Goal: Find specific page/section: Find specific page/section

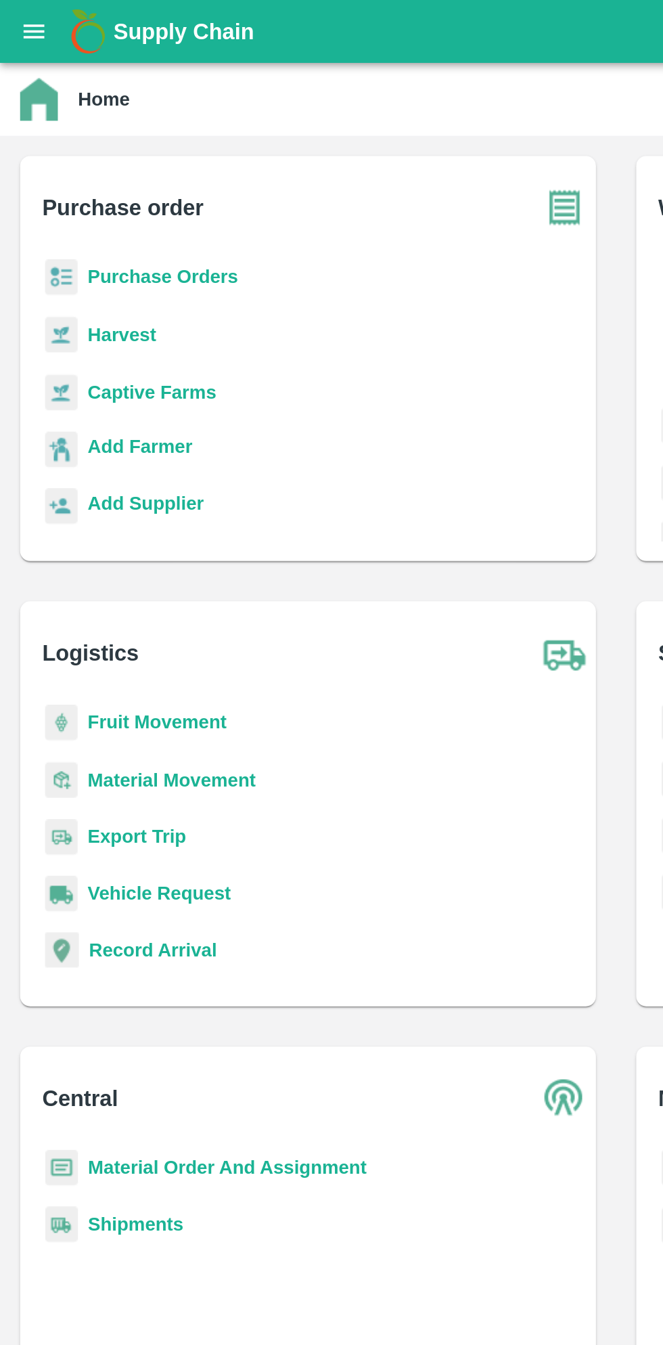
click at [50, 149] on b "Purchase Orders" at bounding box center [87, 148] width 81 height 11
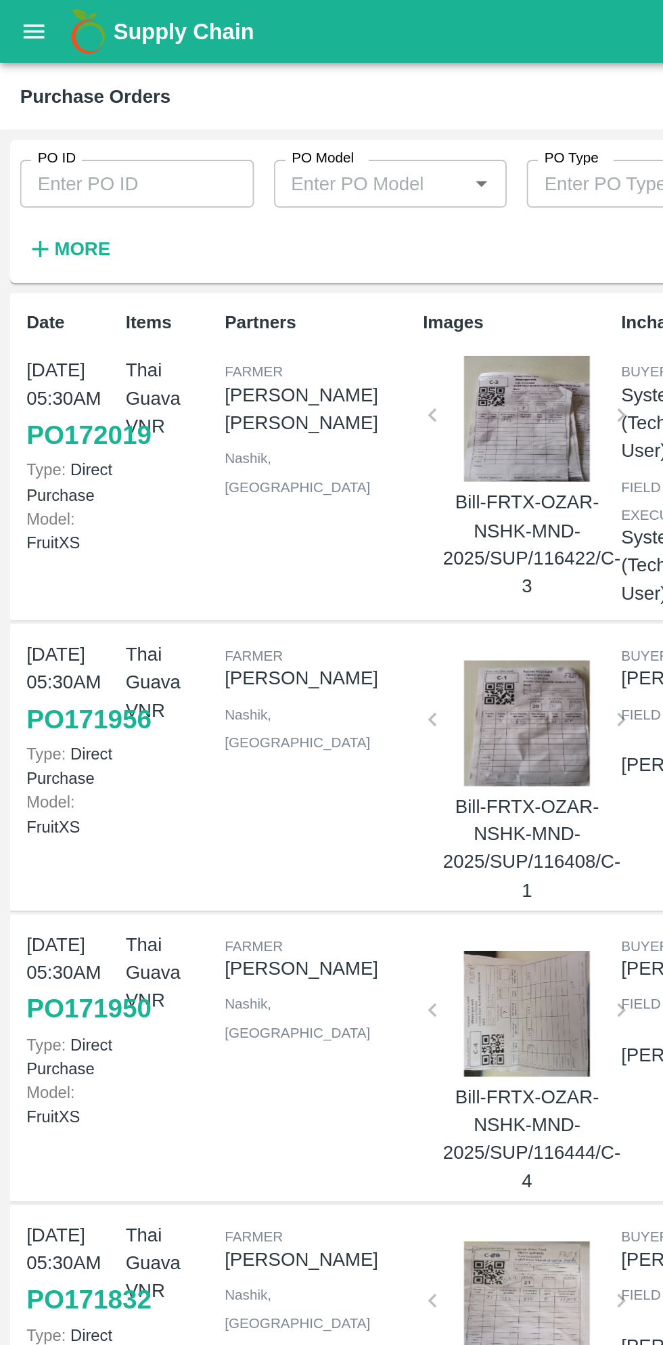
click at [9, 30] on div "Supply Chain" at bounding box center [331, 17] width 663 height 34
click at [10, 16] on button "open drawer" at bounding box center [18, 16] width 31 height 31
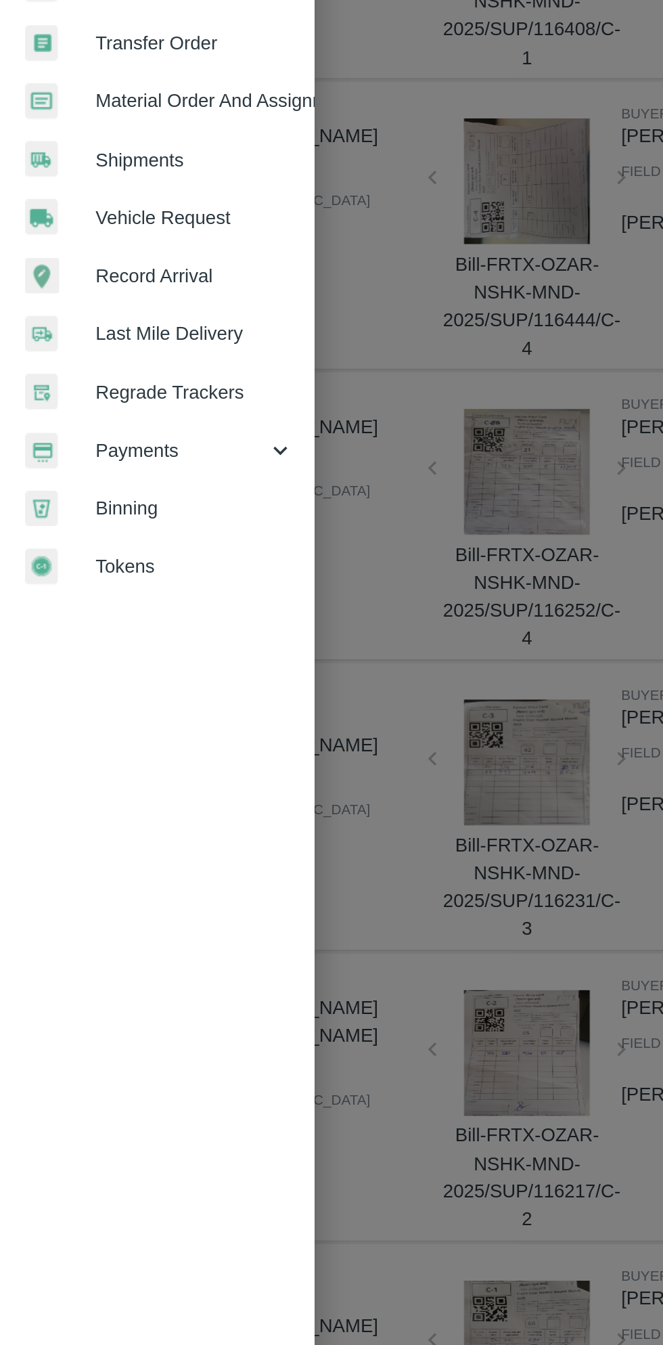
click at [116, 697] on span "Payments" at bounding box center [97, 690] width 92 height 15
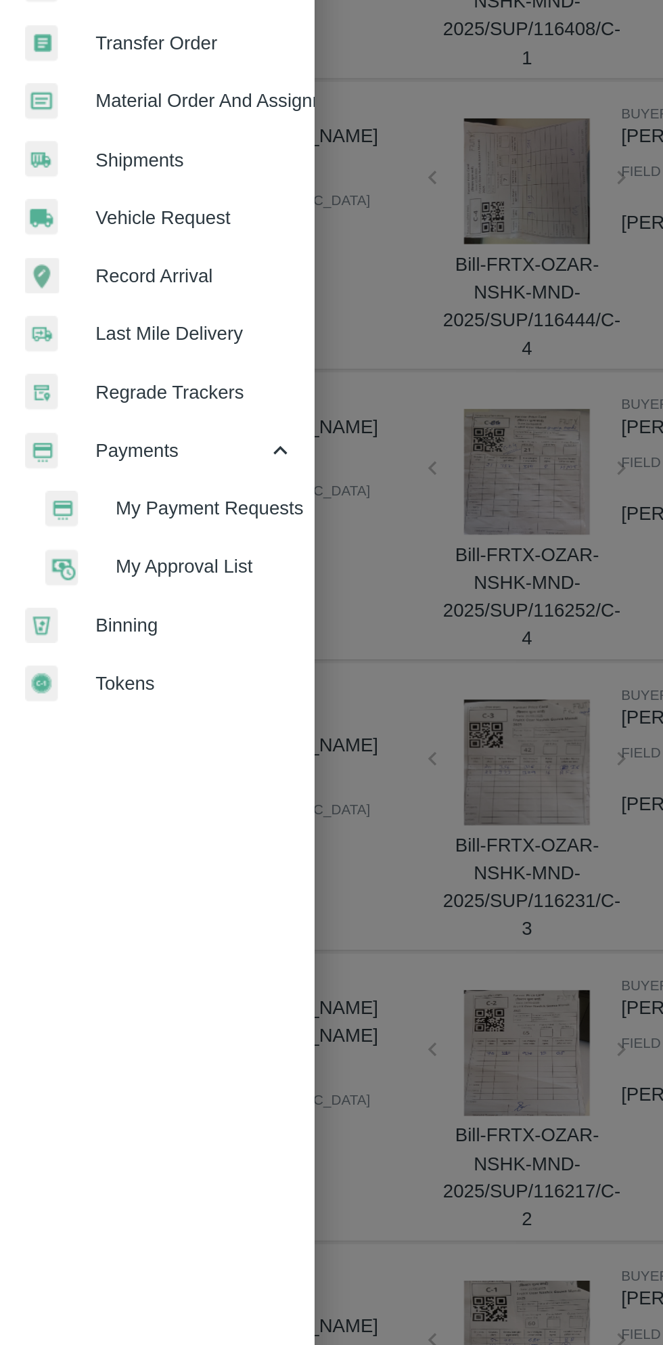
click at [130, 721] on span "My Payment Requests" at bounding box center [110, 721] width 96 height 15
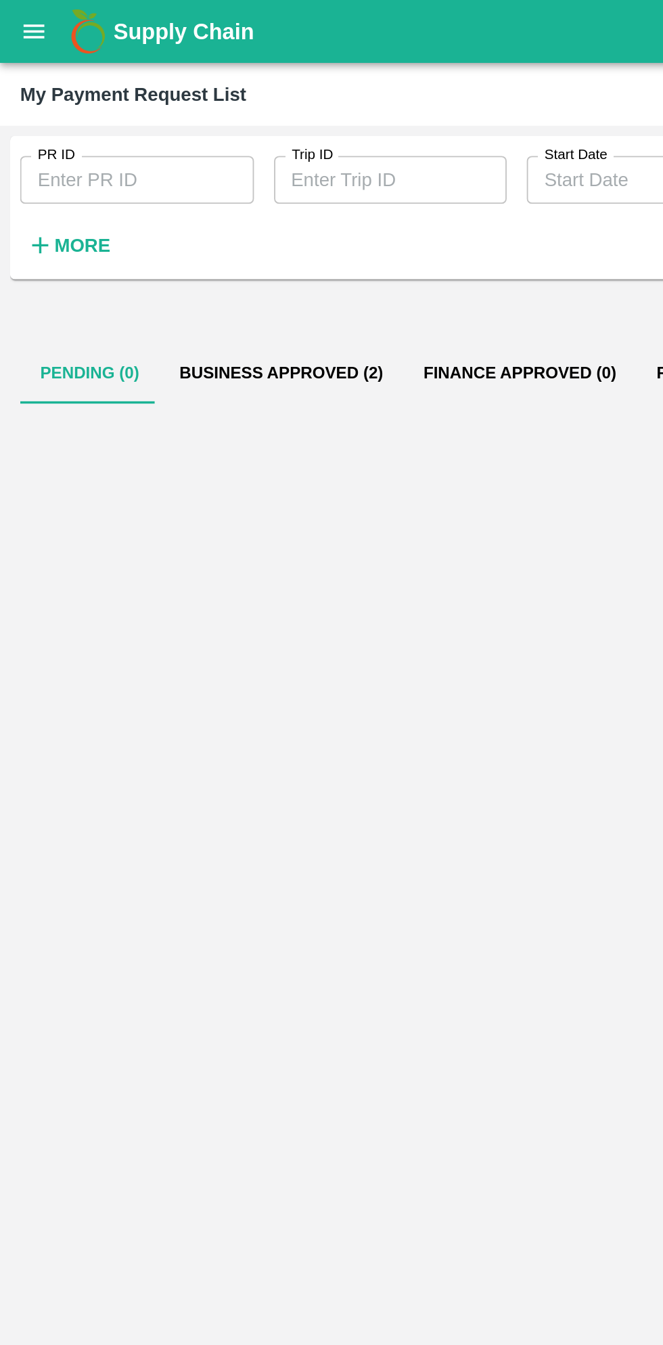
click at [169, 217] on button "Business Approved (2)" at bounding box center [151, 201] width 131 height 32
